Goal: Find specific page/section: Find specific page/section

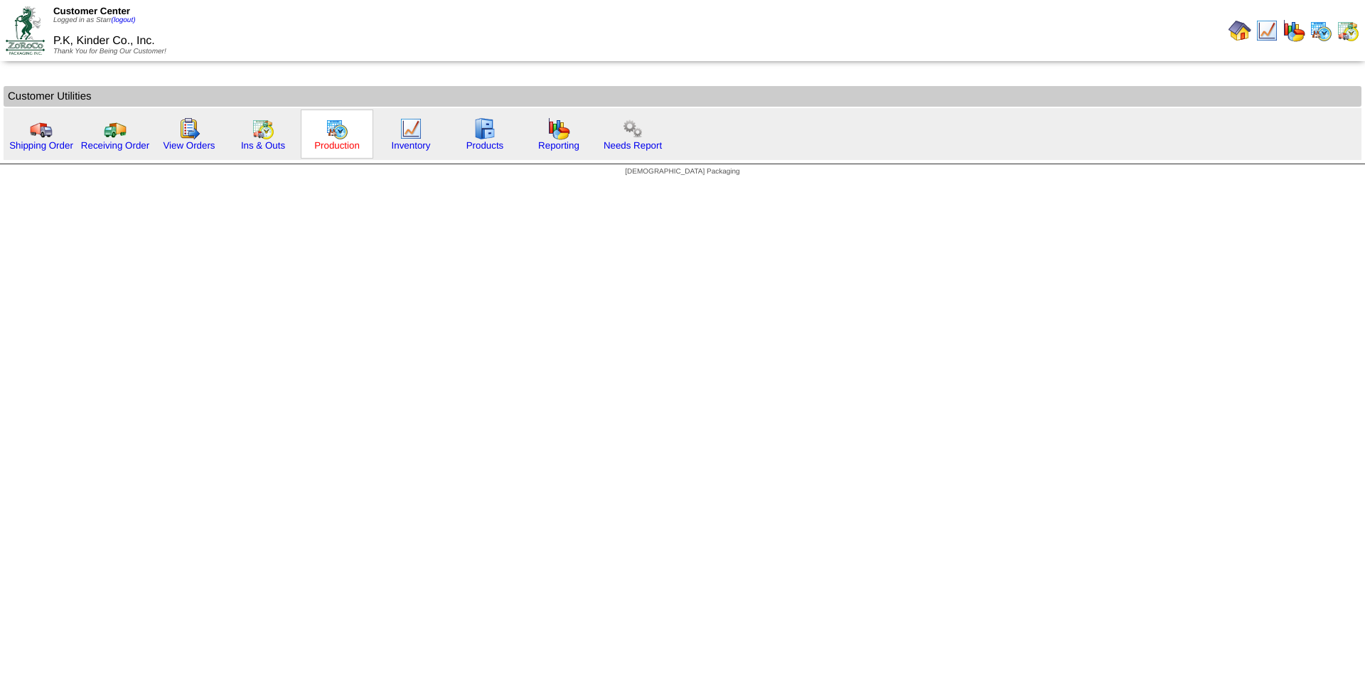
click at [334, 142] on link "Production" at bounding box center [337, 145] width 46 height 11
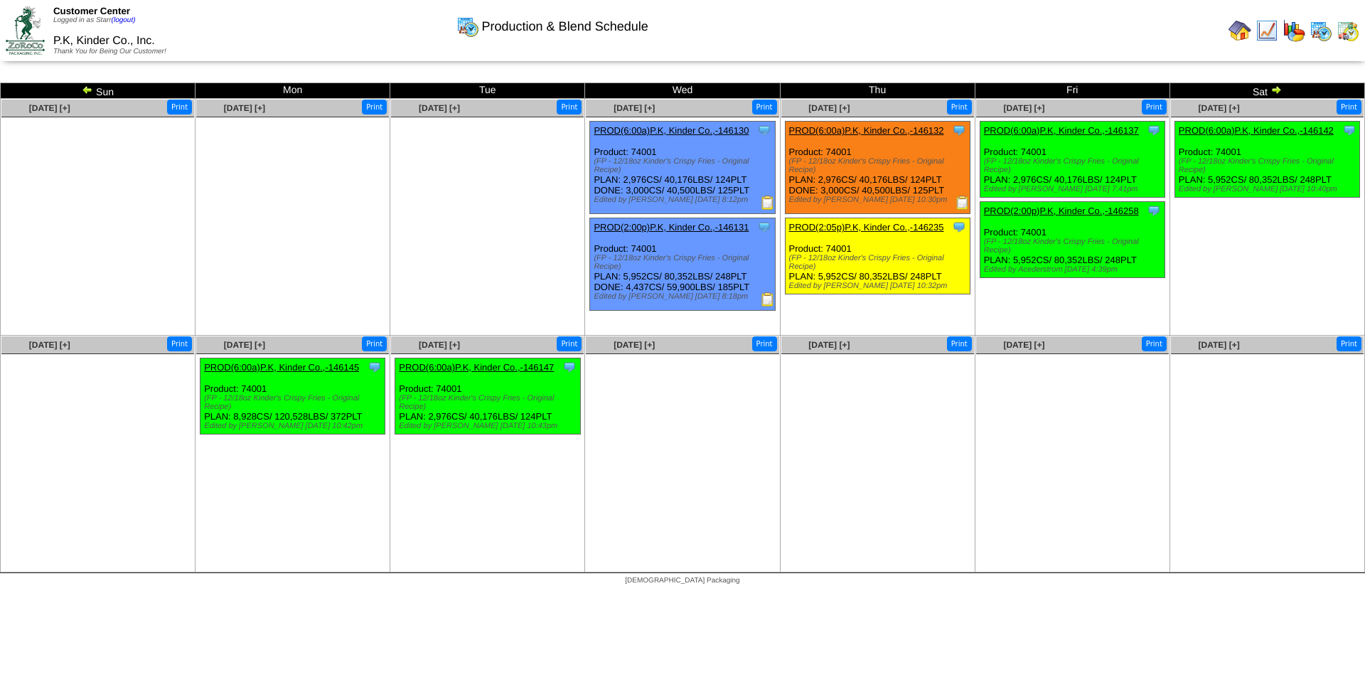
click at [86, 90] on img at bounding box center [87, 89] width 11 height 11
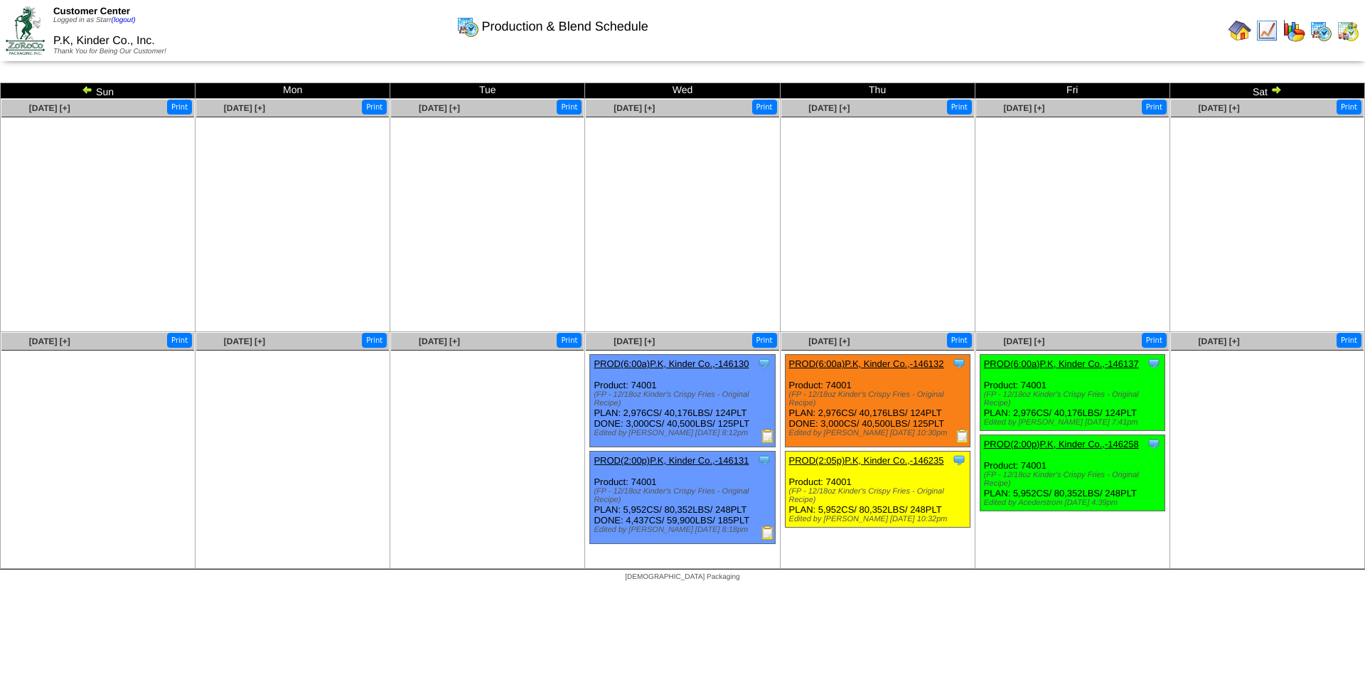
click at [86, 90] on img at bounding box center [87, 89] width 11 height 11
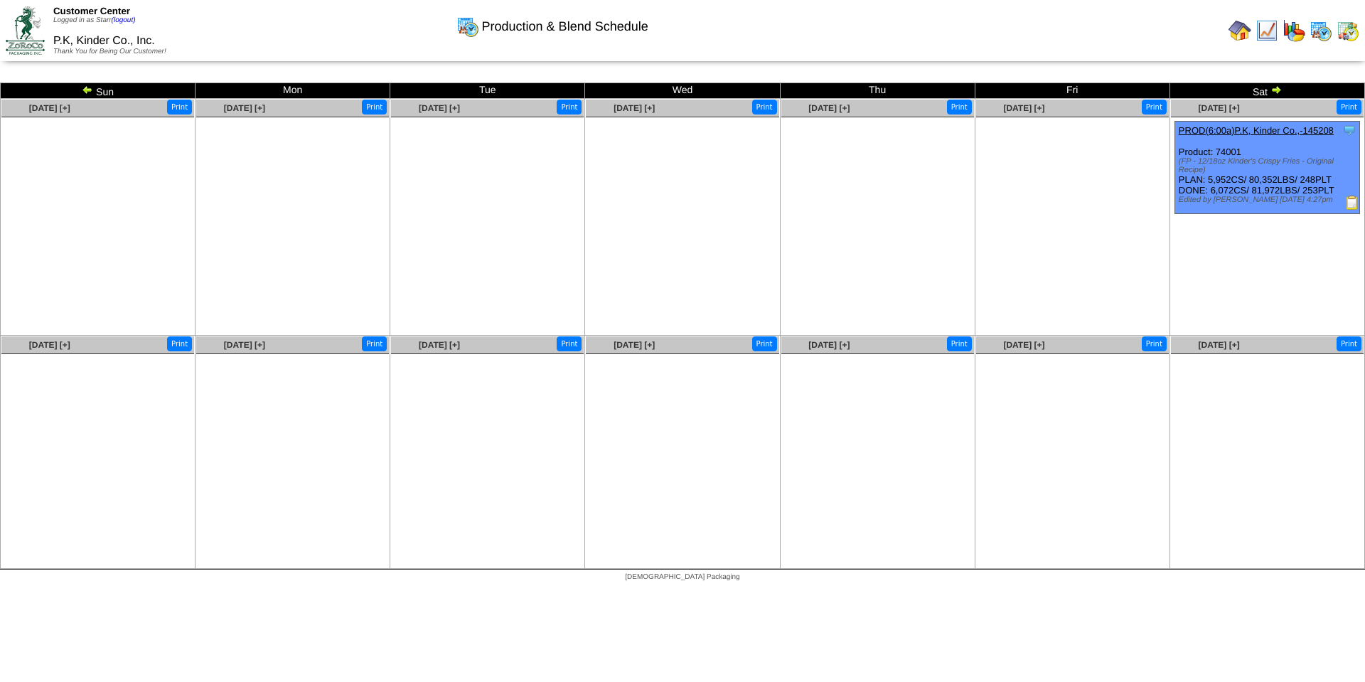
click at [1278, 87] on img at bounding box center [1275, 89] width 11 height 11
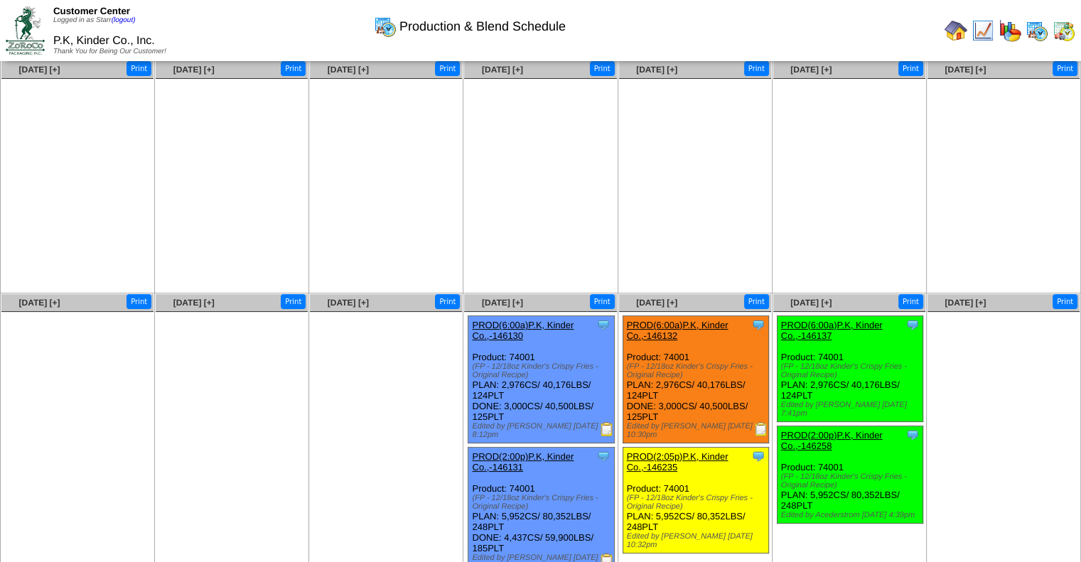
scroll to position [72, 0]
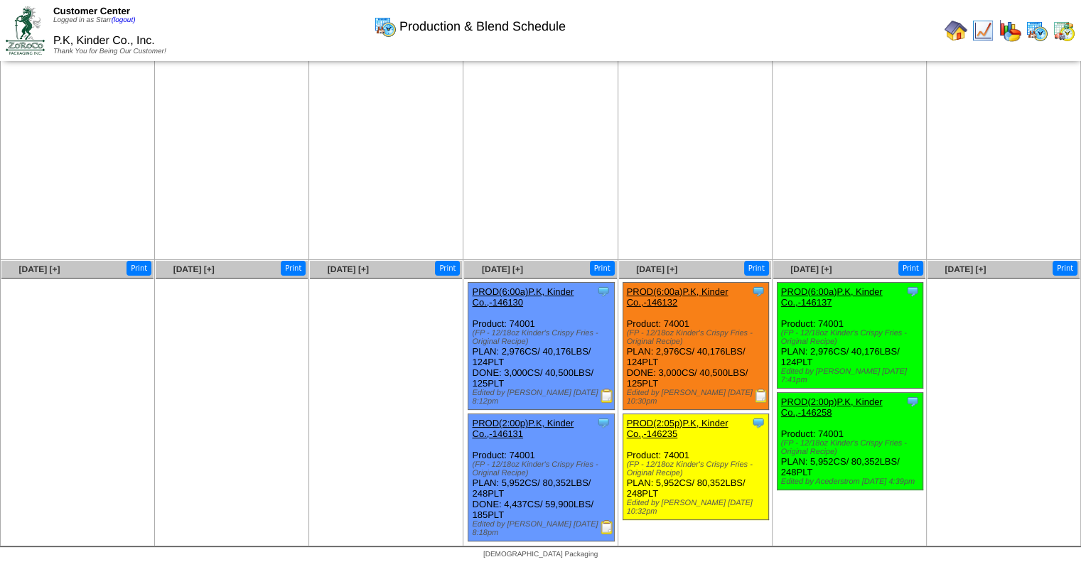
click at [609, 394] on img at bounding box center [607, 396] width 14 height 14
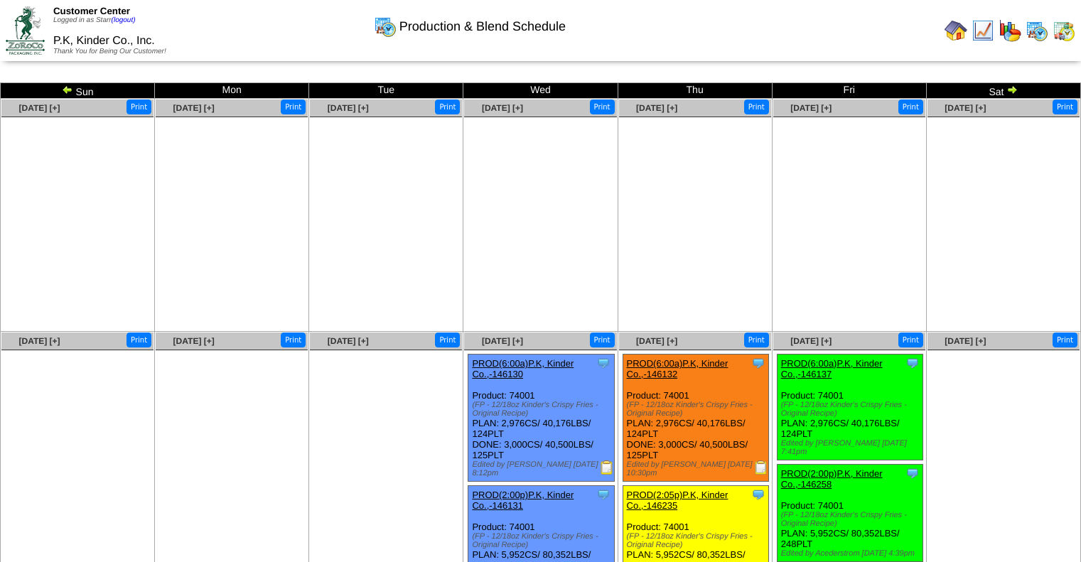
scroll to position [72, 0]
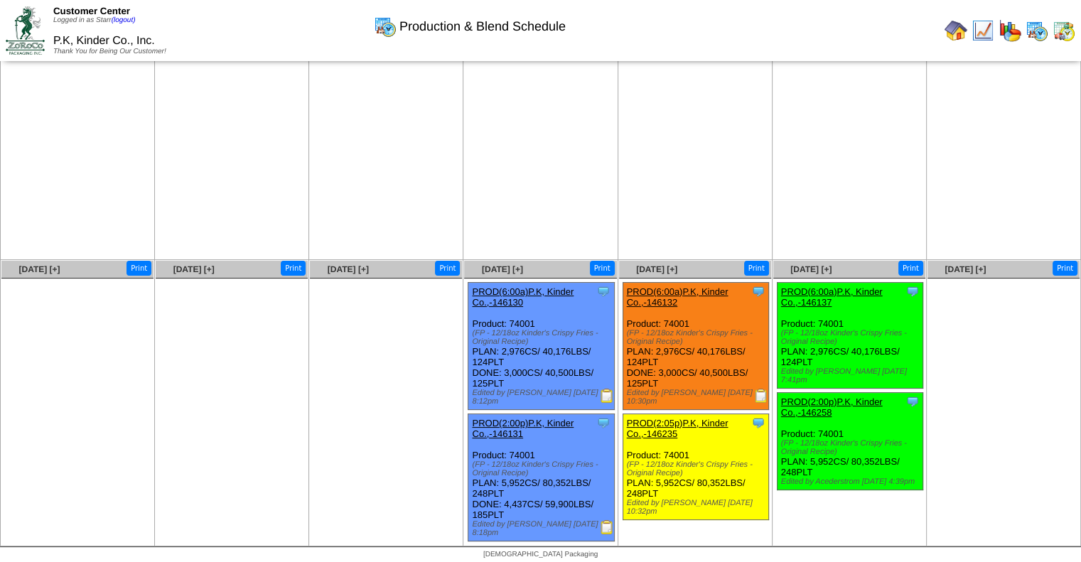
click at [607, 527] on img at bounding box center [607, 527] width 14 height 14
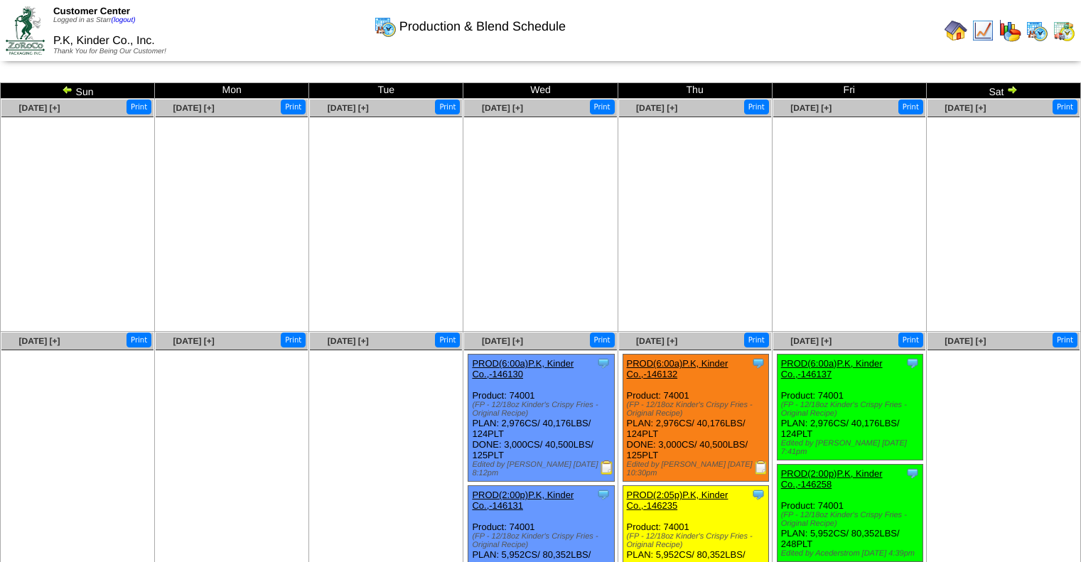
scroll to position [72, 0]
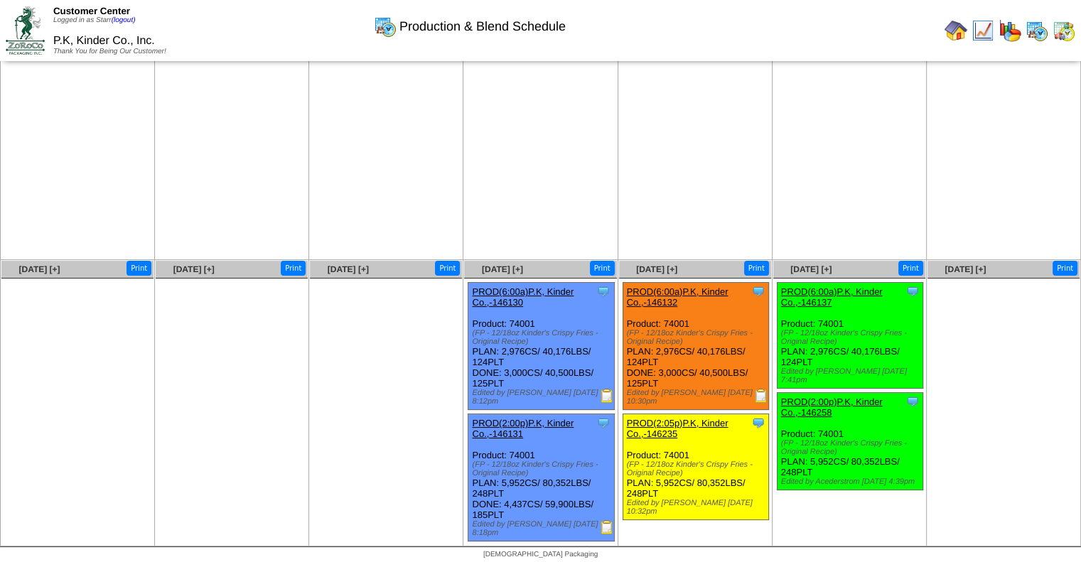
click at [607, 525] on img at bounding box center [607, 527] width 14 height 14
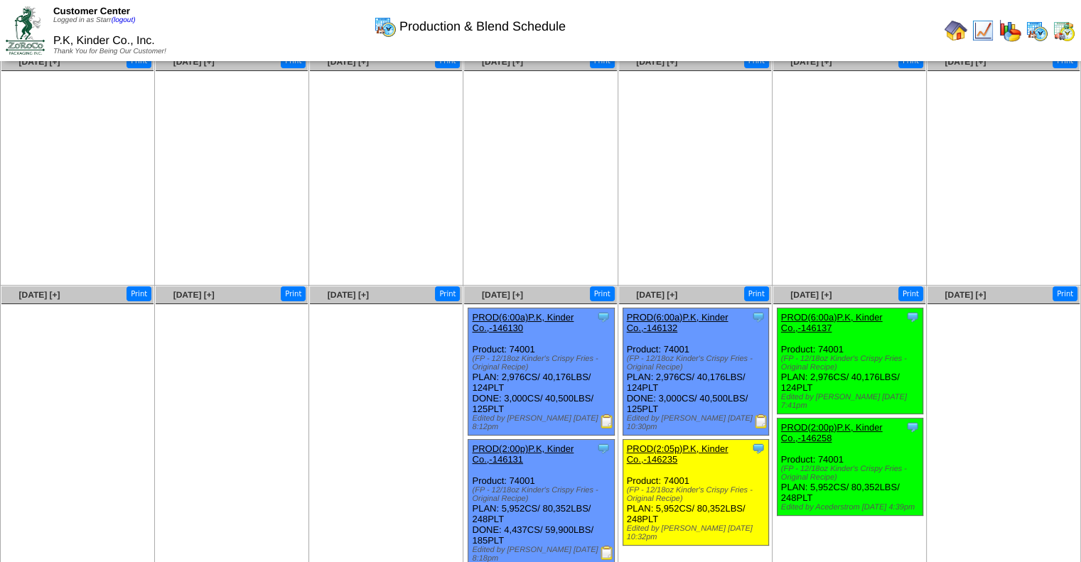
scroll to position [71, 0]
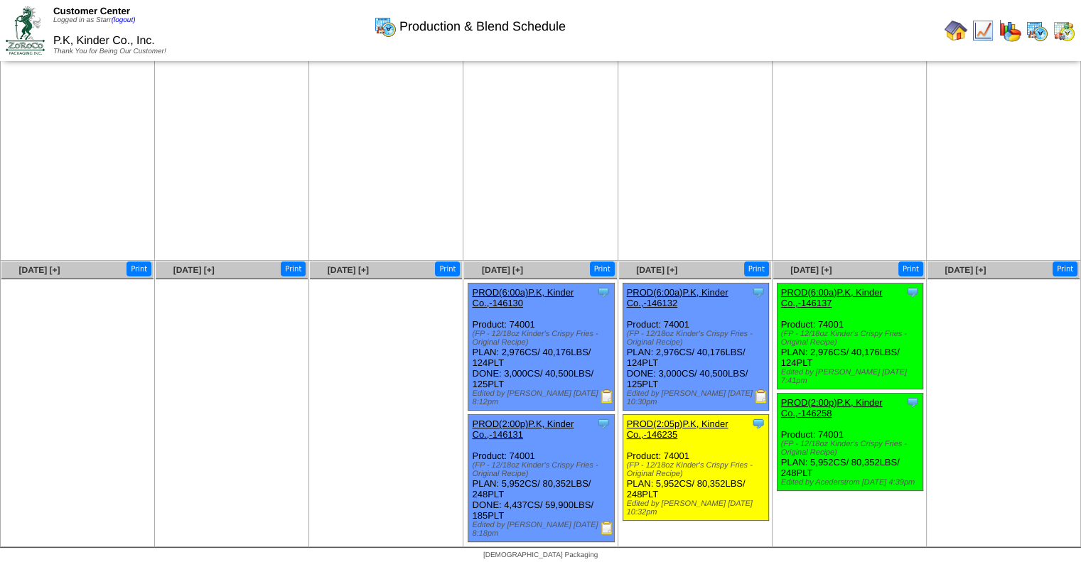
click at [609, 400] on img at bounding box center [607, 397] width 14 height 14
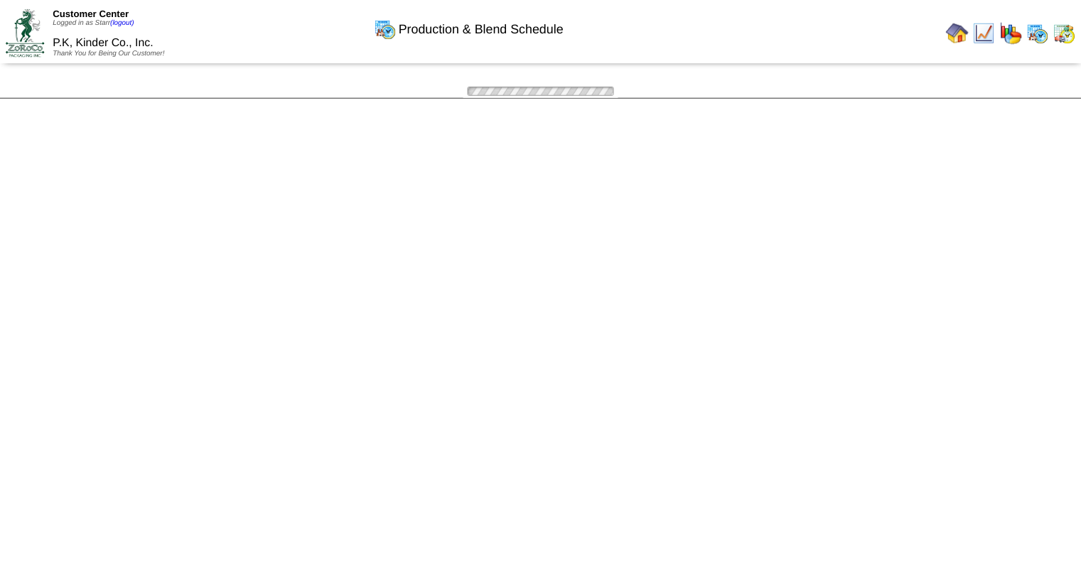
scroll to position [71, 0]
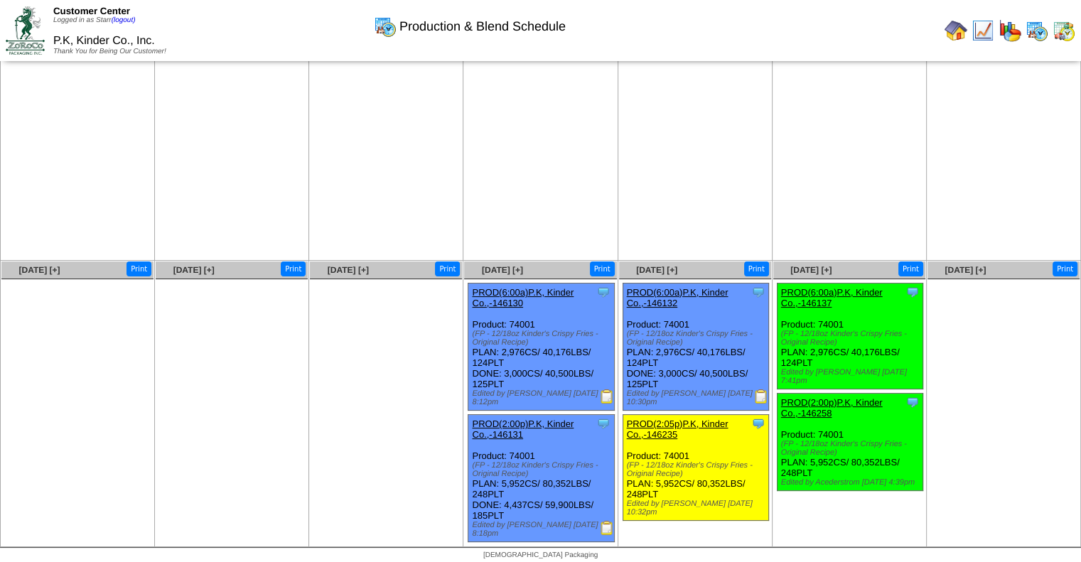
click at [761, 398] on img at bounding box center [761, 397] width 14 height 14
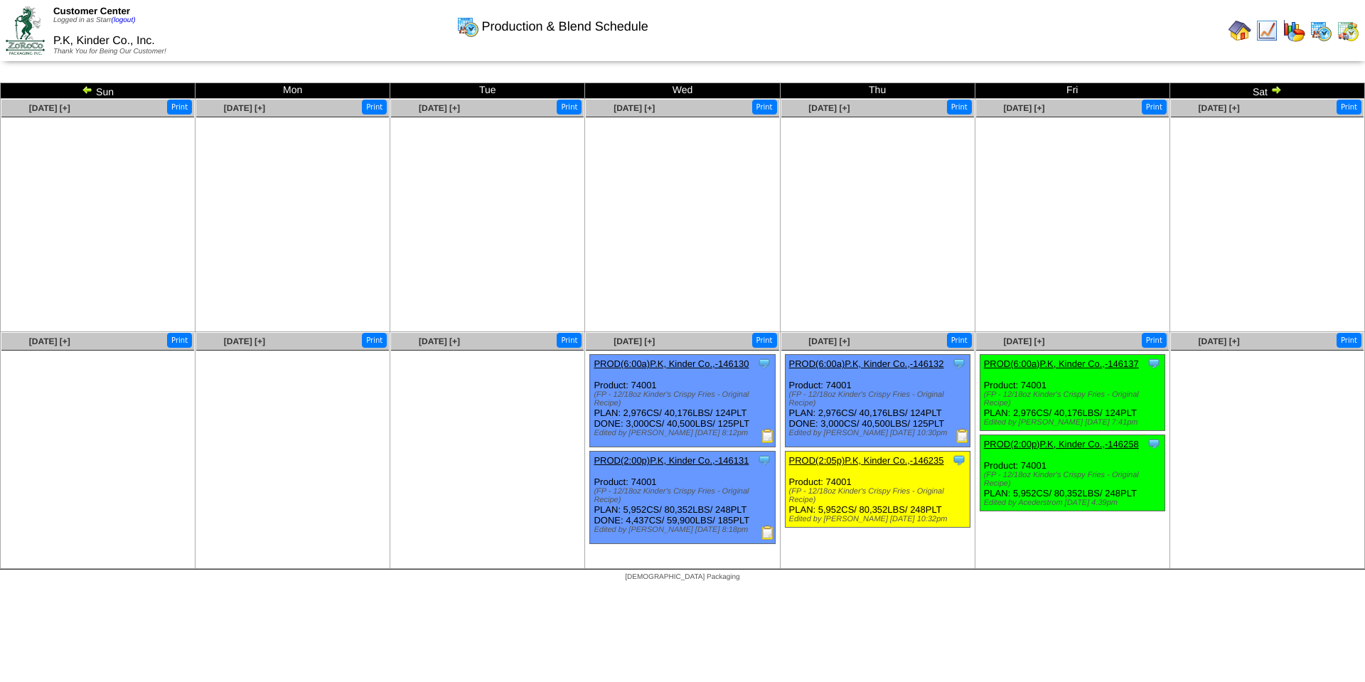
click at [1091, 32] on img at bounding box center [1294, 30] width 23 height 23
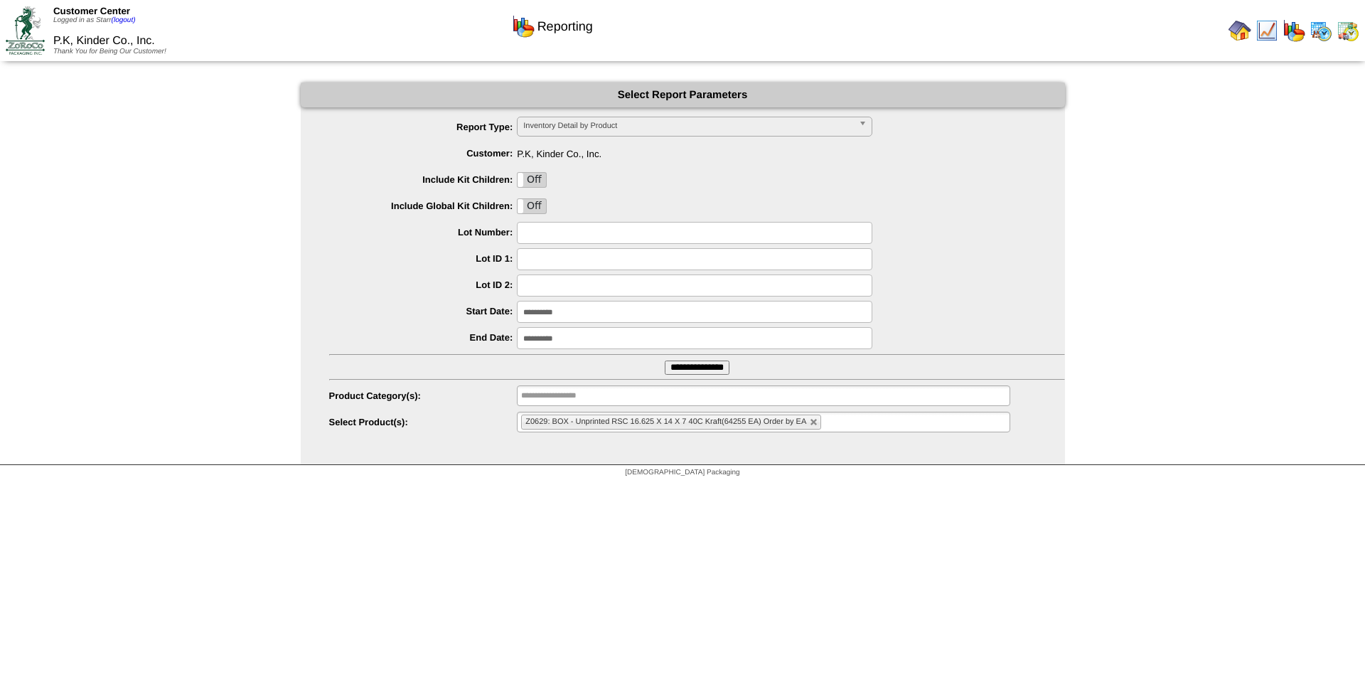
click at [713, 368] on input "**********" at bounding box center [697, 367] width 65 height 14
